Goal: Task Accomplishment & Management: Manage account settings

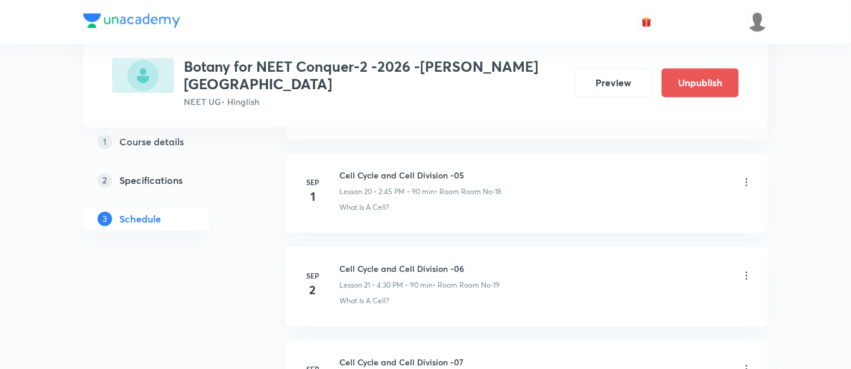
scroll to position [2502, 0]
click at [745, 271] on icon at bounding box center [746, 277] width 12 height 12
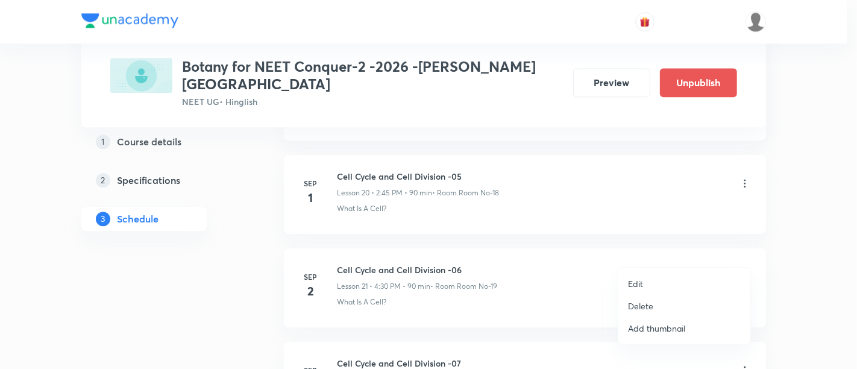
click at [637, 285] on p "Edit" at bounding box center [635, 283] width 15 height 13
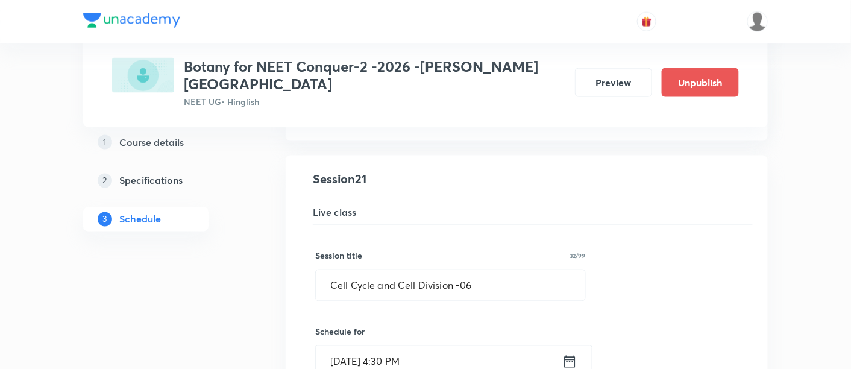
scroll to position [1973, 0]
drag, startPoint x: 328, startPoint y: 263, endPoint x: 513, endPoint y: 267, distance: 185.0
click at [513, 271] on input "Cell Cycle and Cell Division -06" at bounding box center [450, 286] width 269 height 31
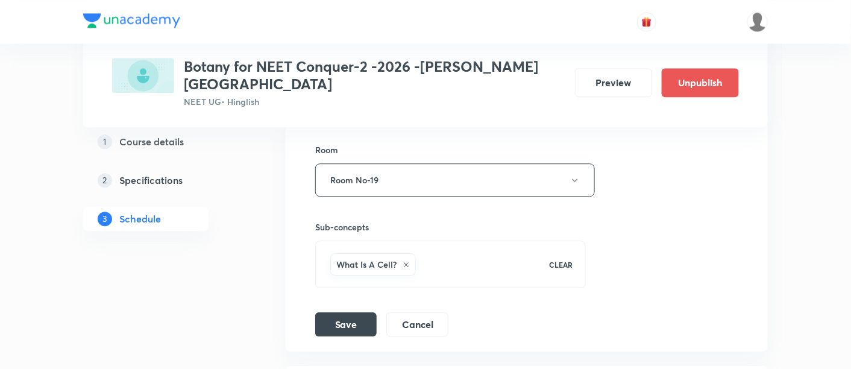
scroll to position [2388, 0]
type input "The living World -01"
click at [348, 310] on button "Save" at bounding box center [345, 322] width 61 height 24
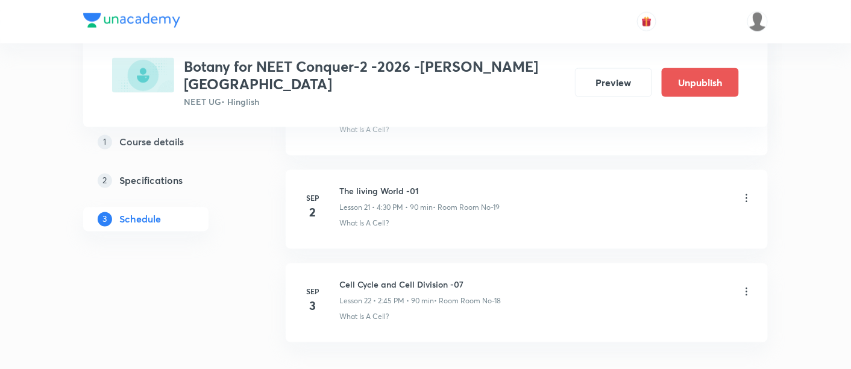
scroll to position [2027, 0]
drag, startPoint x: 340, startPoint y: 164, endPoint x: 433, endPoint y: 166, distance: 92.8
click at [433, 184] on h6 "The living World -01" at bounding box center [419, 190] width 160 height 13
copy h6 "The living World -01"
click at [445, 217] on div "What Is A Cell?" at bounding box center [545, 222] width 413 height 11
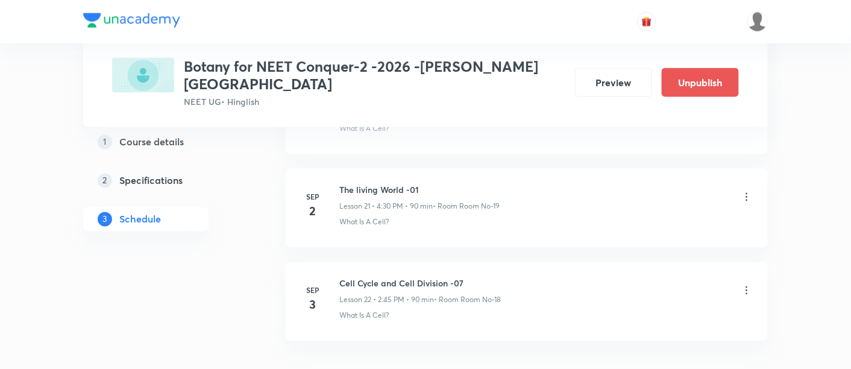
click at [746, 284] on icon at bounding box center [746, 290] width 12 height 12
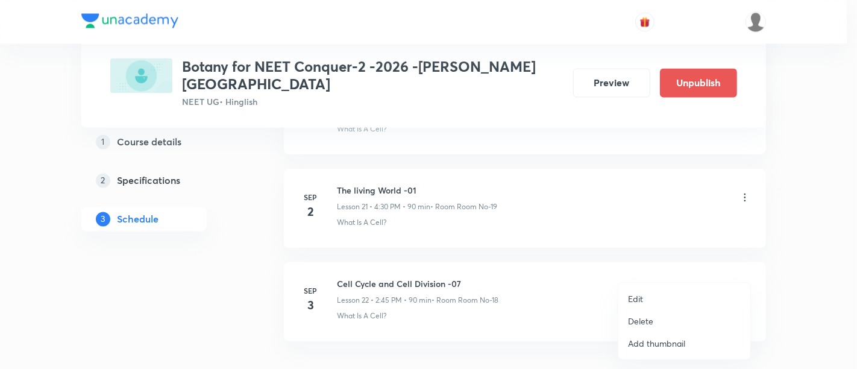
click at [637, 299] on p "Edit" at bounding box center [635, 298] width 15 height 13
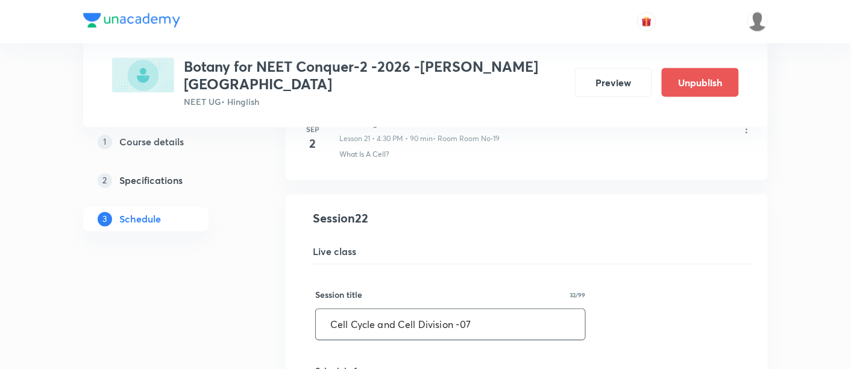
drag, startPoint x: 325, startPoint y: 299, endPoint x: 519, endPoint y: 295, distance: 194.7
click at [519, 309] on input "Cell Cycle and Cell Division -07" at bounding box center [450, 324] width 269 height 31
paste input "The living World -01"
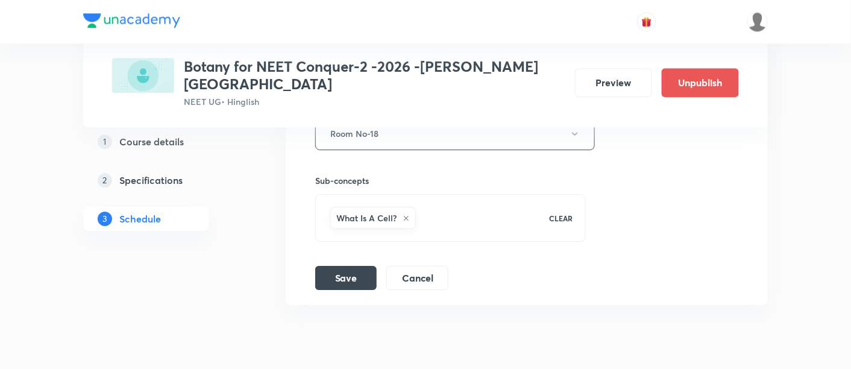
scroll to position [2541, 0]
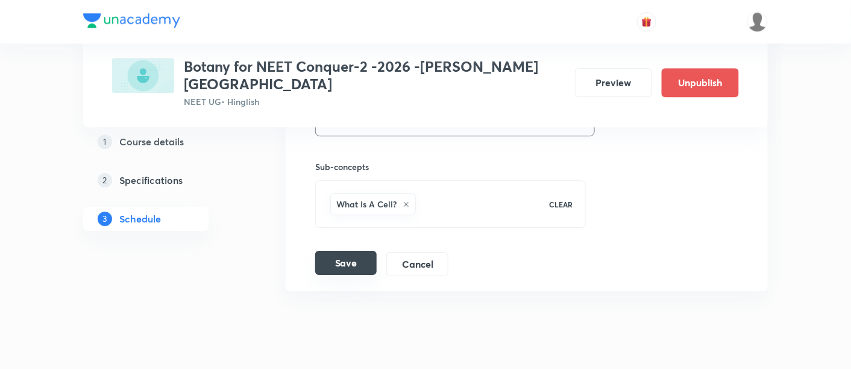
type input "The living World -02"
click at [339, 251] on button "Save" at bounding box center [345, 263] width 61 height 24
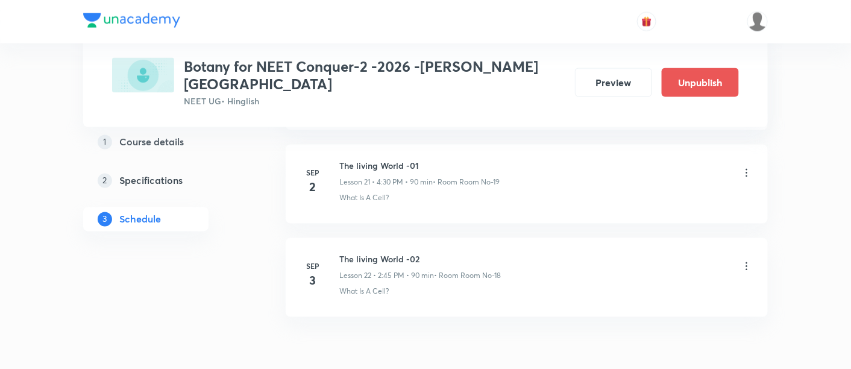
scroll to position [2065, 0]
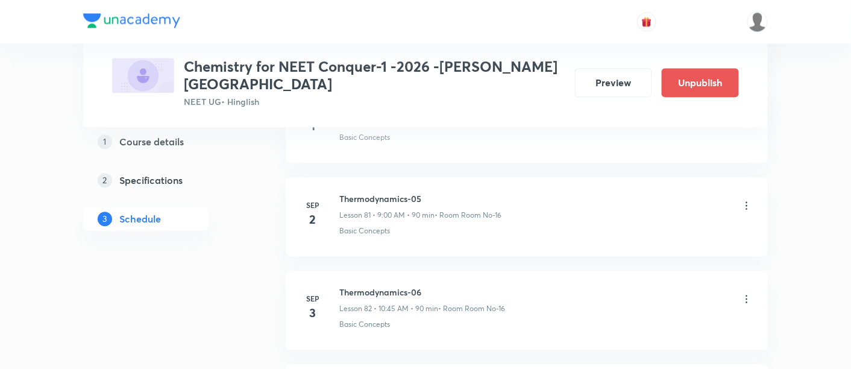
scroll to position [8181, 0]
click at [747, 289] on icon at bounding box center [746, 295] width 12 height 12
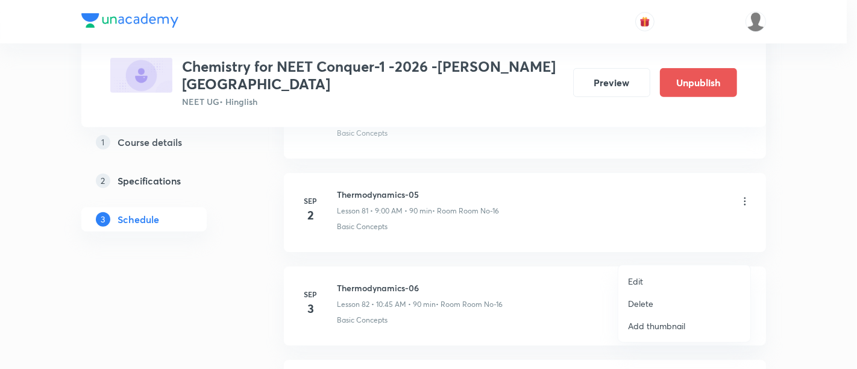
click at [639, 280] on p "Edit" at bounding box center [635, 281] width 15 height 13
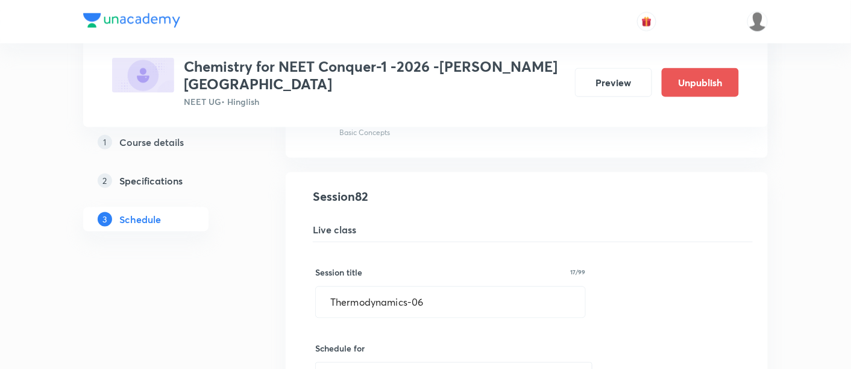
scroll to position [7652, 0]
drag, startPoint x: 330, startPoint y: 258, endPoint x: 518, endPoint y: 252, distance: 188.1
click at [518, 289] on input "Thermodynamics-06" at bounding box center [450, 304] width 269 height 31
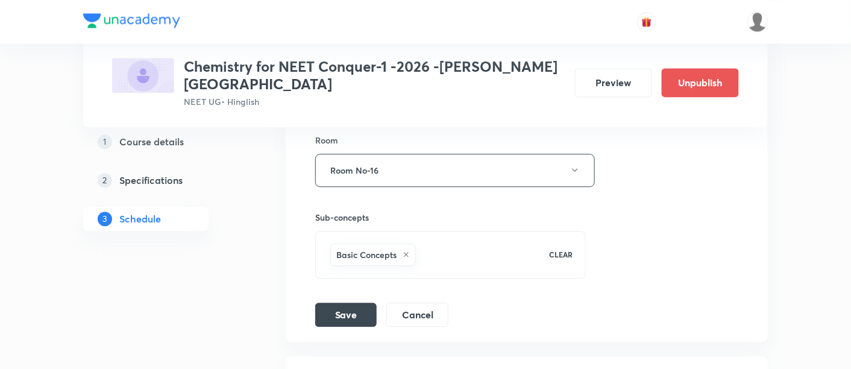
scroll to position [8096, 0]
type input "Chemical Equilibrium -01"
click at [346, 299] on button "Save" at bounding box center [345, 311] width 61 height 24
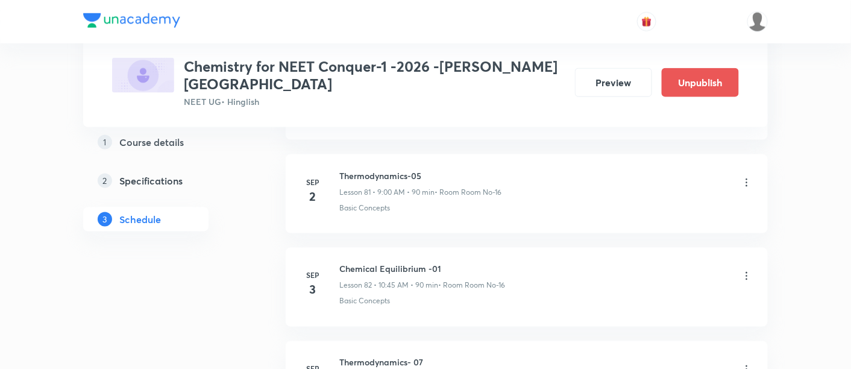
scroll to position [7646, 0]
drag, startPoint x: 339, startPoint y: 225, endPoint x: 446, endPoint y: 225, distance: 107.8
click at [446, 262] on h6 "Chemical Equilibrium -01" at bounding box center [422, 268] width 166 height 13
copy h6 "Chemical Equilibrium -01"
click at [471, 265] on li "Sep 3 Chemical Equilibrium -01 Lesson 82 • 10:45 AM • 90 min • Room Room No-16 …" at bounding box center [527, 286] width 482 height 79
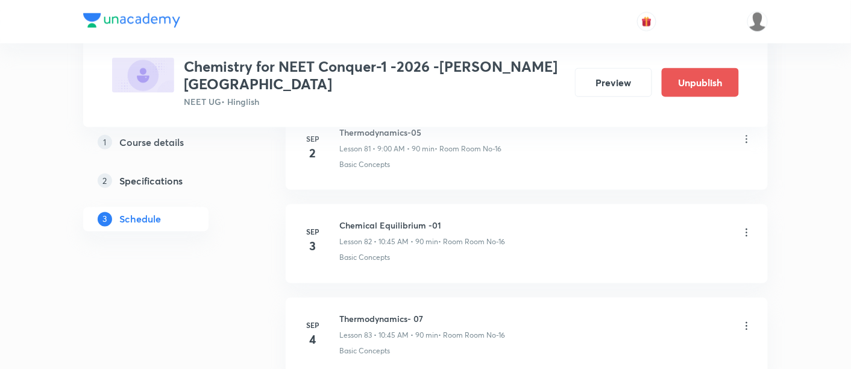
scroll to position [7693, 0]
click at [745, 316] on icon at bounding box center [746, 322] width 12 height 12
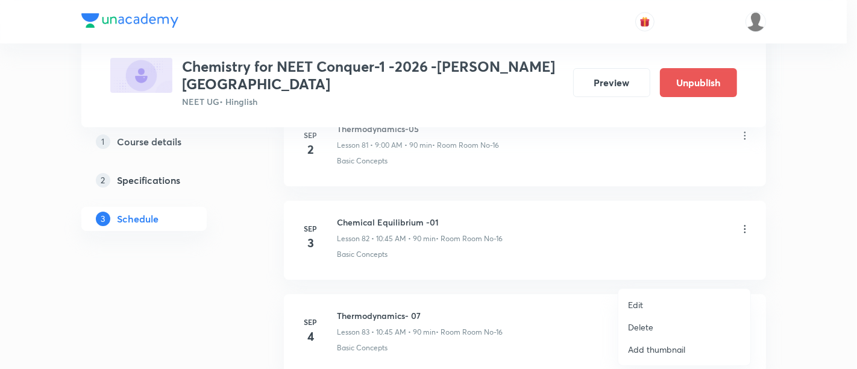
click at [636, 305] on p "Edit" at bounding box center [635, 304] width 15 height 13
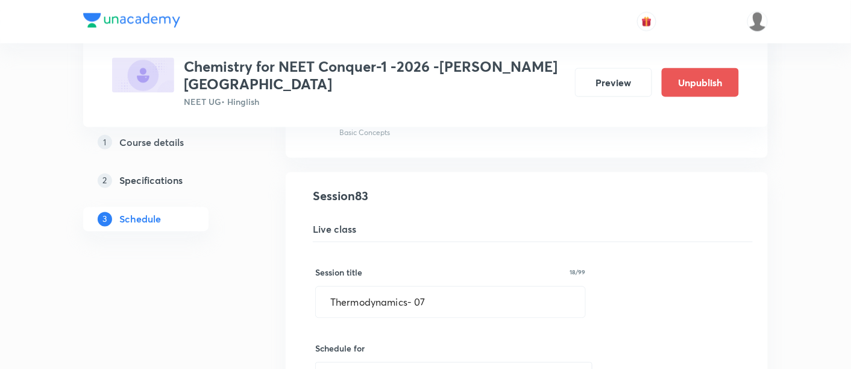
scroll to position [7751, 0]
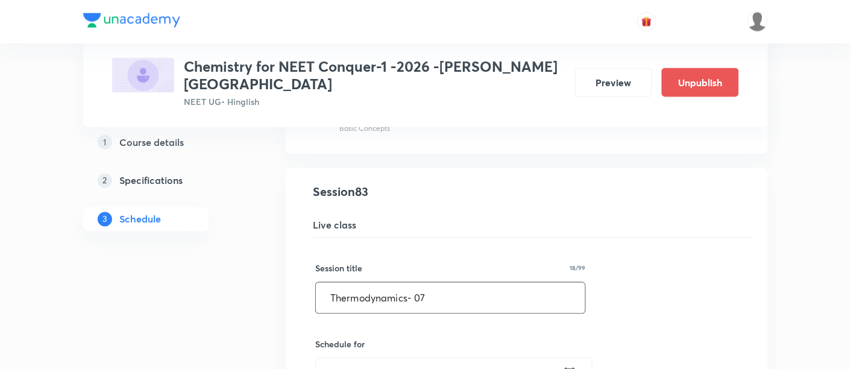
drag, startPoint x: 331, startPoint y: 252, endPoint x: 505, endPoint y: 252, distance: 173.5
click at [505, 283] on input "Thermodynamics- 07" at bounding box center [450, 298] width 269 height 31
paste input "Chemical Equilibrium -01"
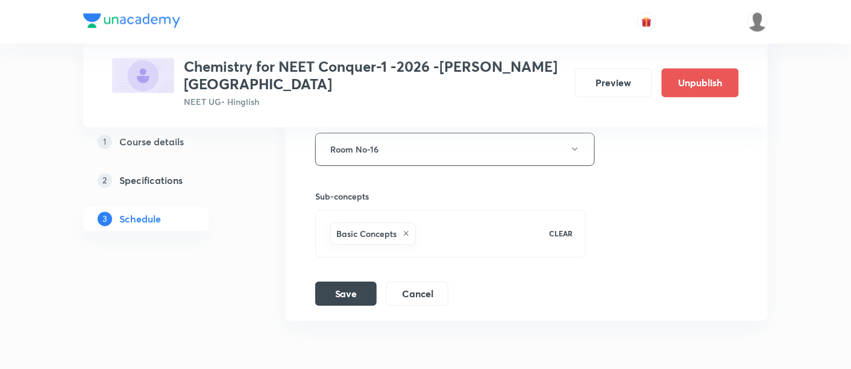
scroll to position [8228, 0]
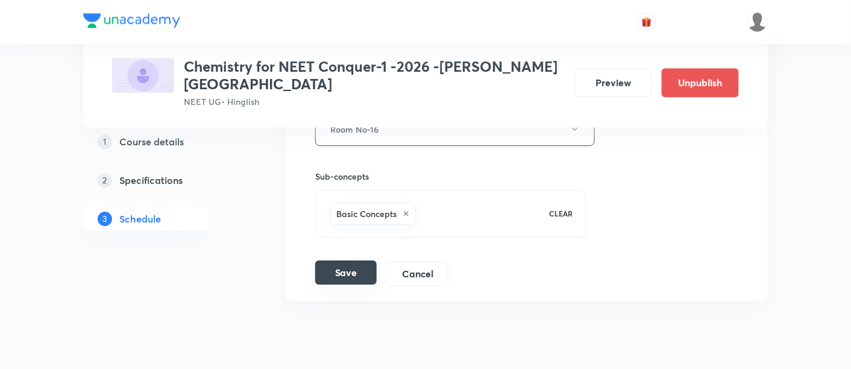
type input "Chemical Equilibrium -02"
click at [350, 260] on button "Save" at bounding box center [345, 272] width 61 height 24
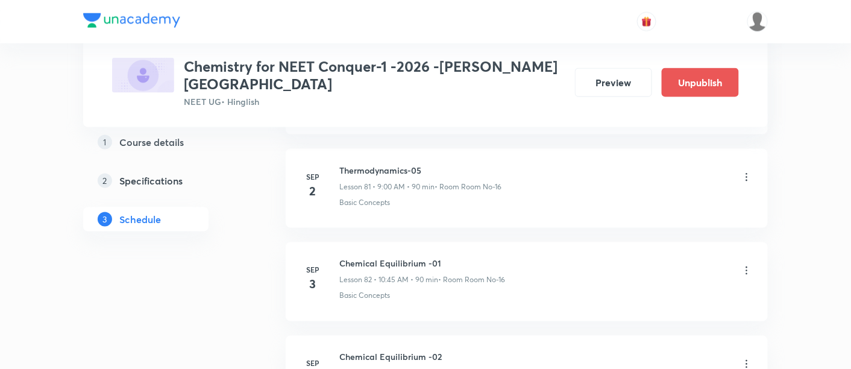
scroll to position [7641, 0]
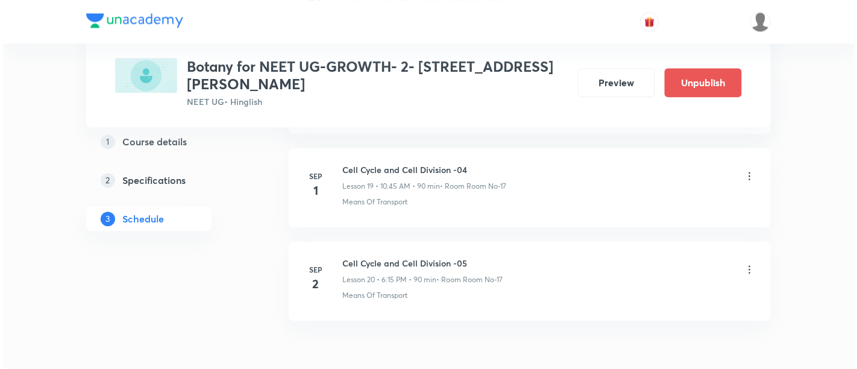
scroll to position [2471, 0]
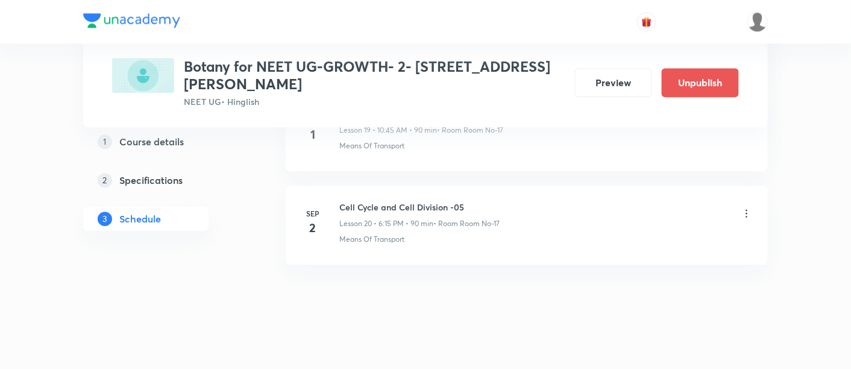
click at [743, 207] on icon at bounding box center [746, 213] width 12 height 12
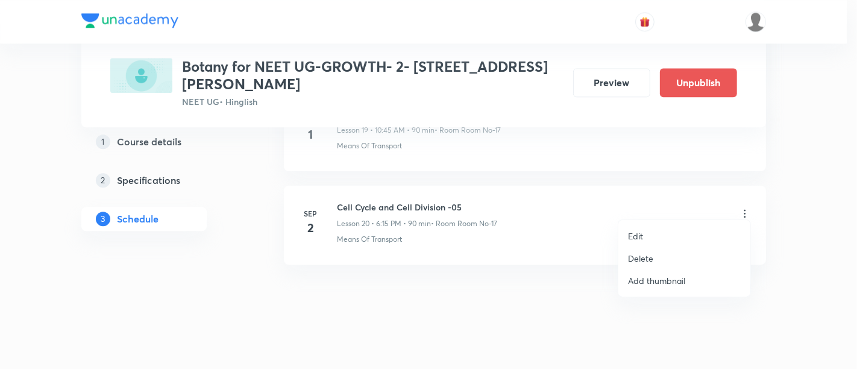
click at [640, 236] on p "Edit" at bounding box center [635, 236] width 15 height 13
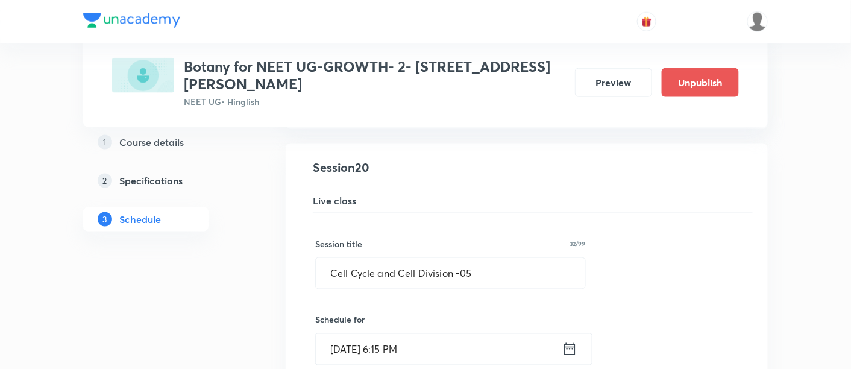
scroll to position [1886, 0]
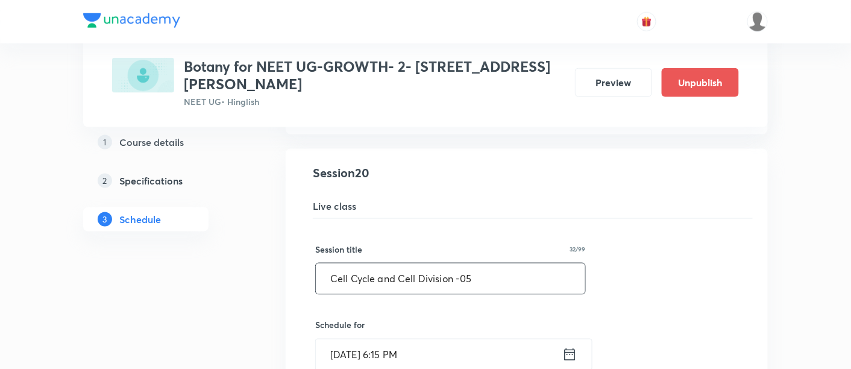
drag, startPoint x: 325, startPoint y: 272, endPoint x: 545, endPoint y: 274, distance: 219.9
click at [545, 274] on input "Cell Cycle and Cell Division -05" at bounding box center [450, 278] width 269 height 31
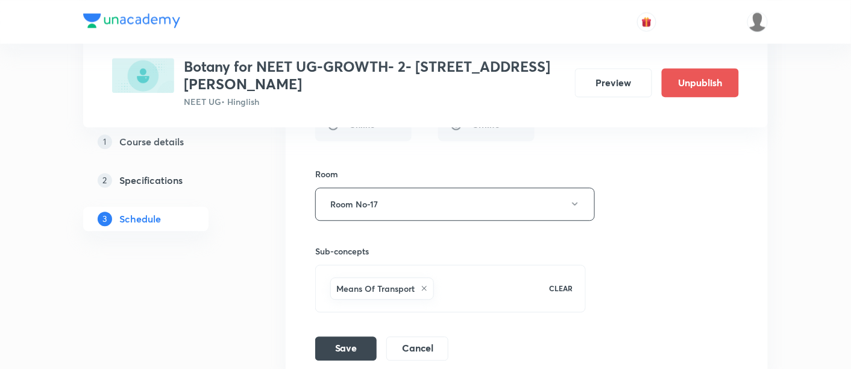
scroll to position [2338, 0]
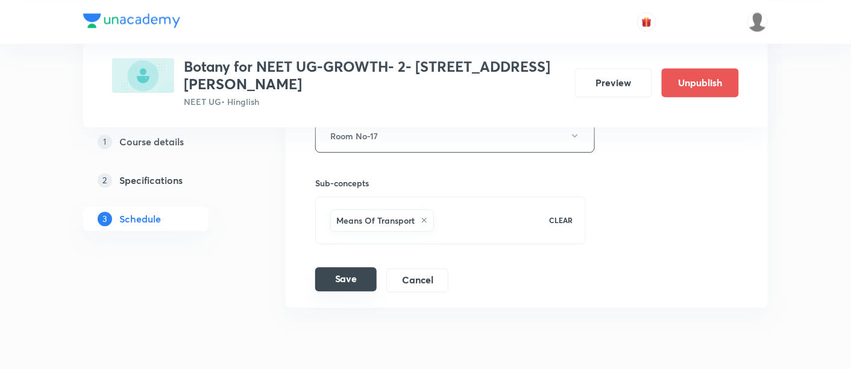
type input "The living World -01"
click at [361, 280] on button "Save" at bounding box center [345, 279] width 61 height 24
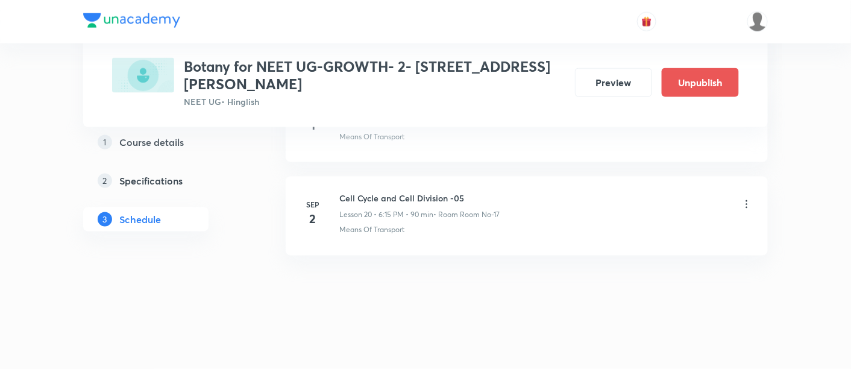
scroll to position [1918, 0]
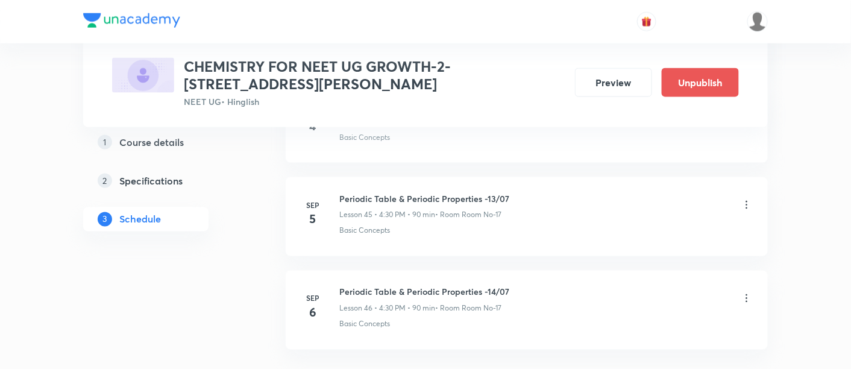
scroll to position [4819, 0]
